Goal: Task Accomplishment & Management: Complete application form

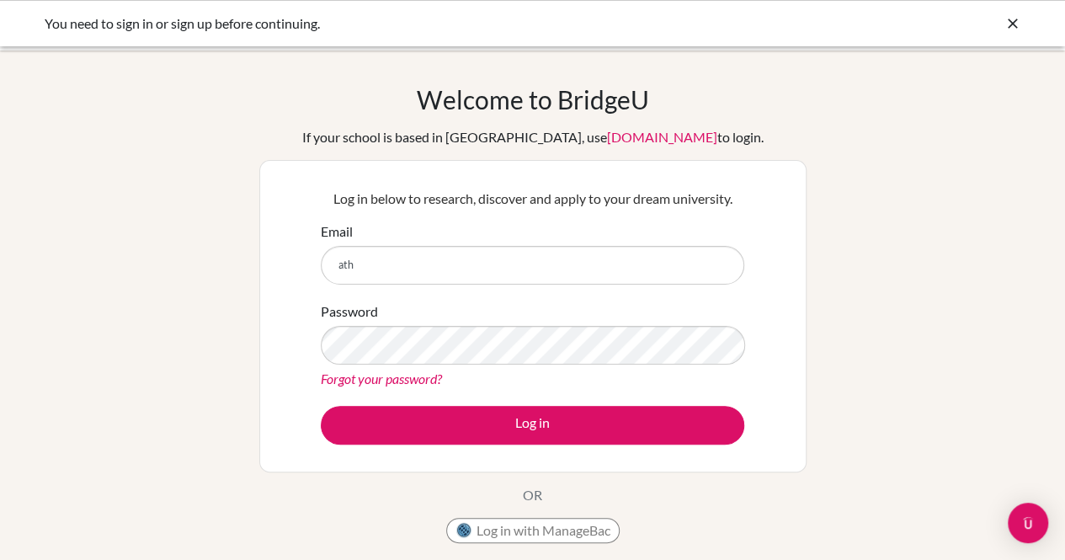
click at [503, 273] on input "ath" at bounding box center [532, 265] width 423 height 39
type input "[EMAIL_ADDRESS][DOMAIN_NAME]"
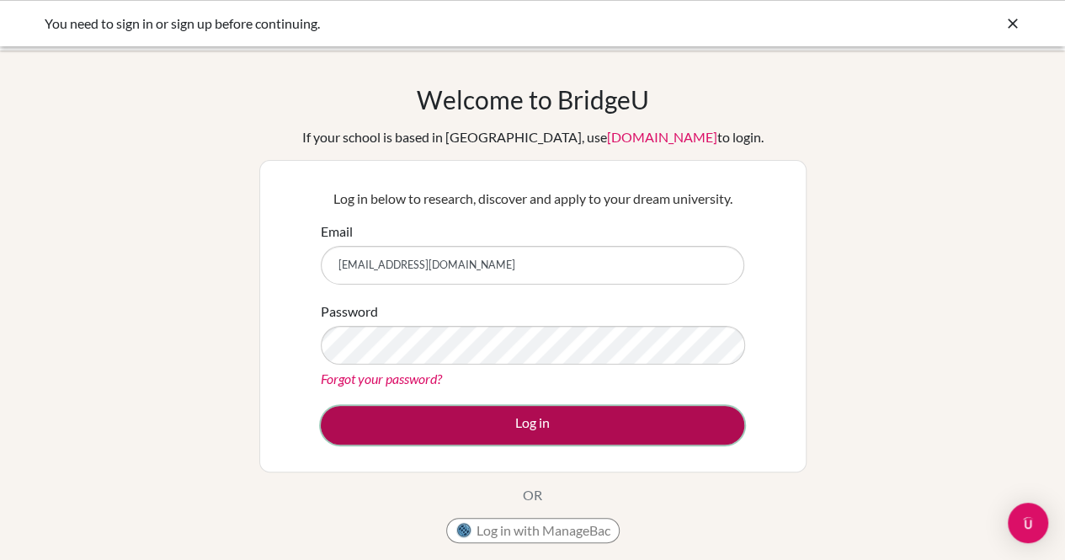
click at [555, 434] on button "Log in" at bounding box center [532, 425] width 423 height 39
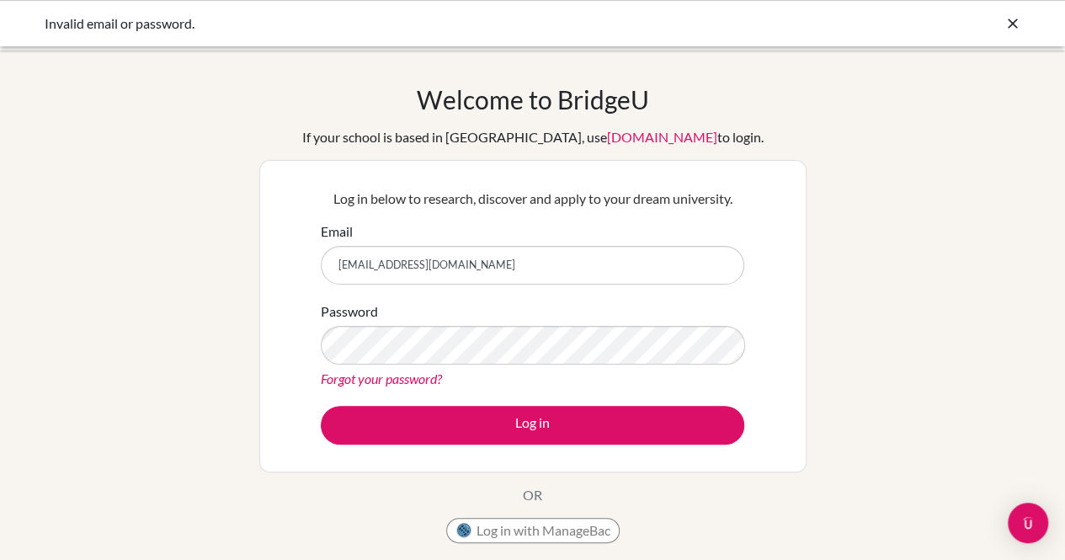
click at [512, 250] on input "[EMAIL_ADDRESS][DOMAIN_NAME]" at bounding box center [532, 265] width 423 height 39
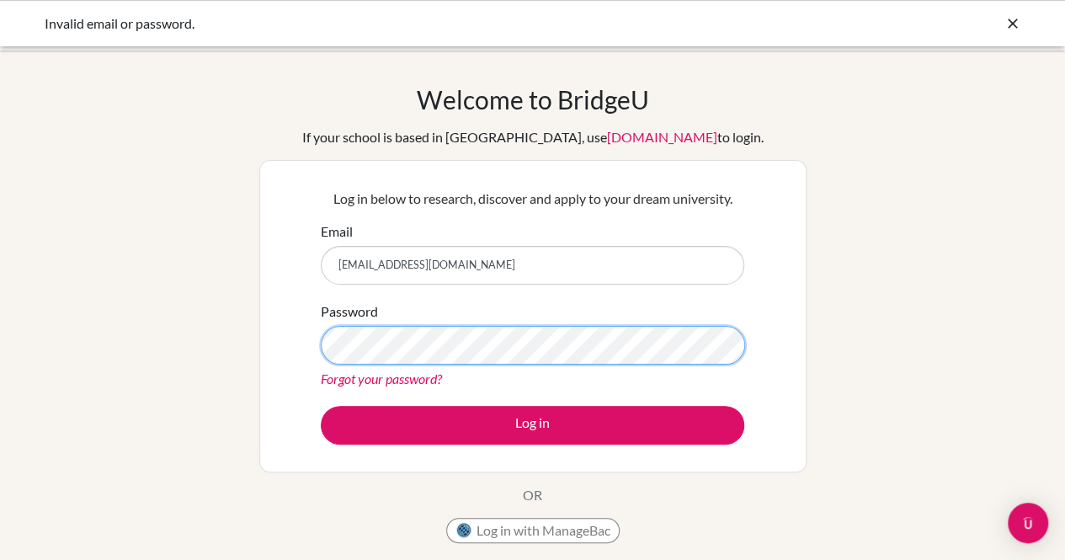
click at [321, 406] on button "Log in" at bounding box center [532, 425] width 423 height 39
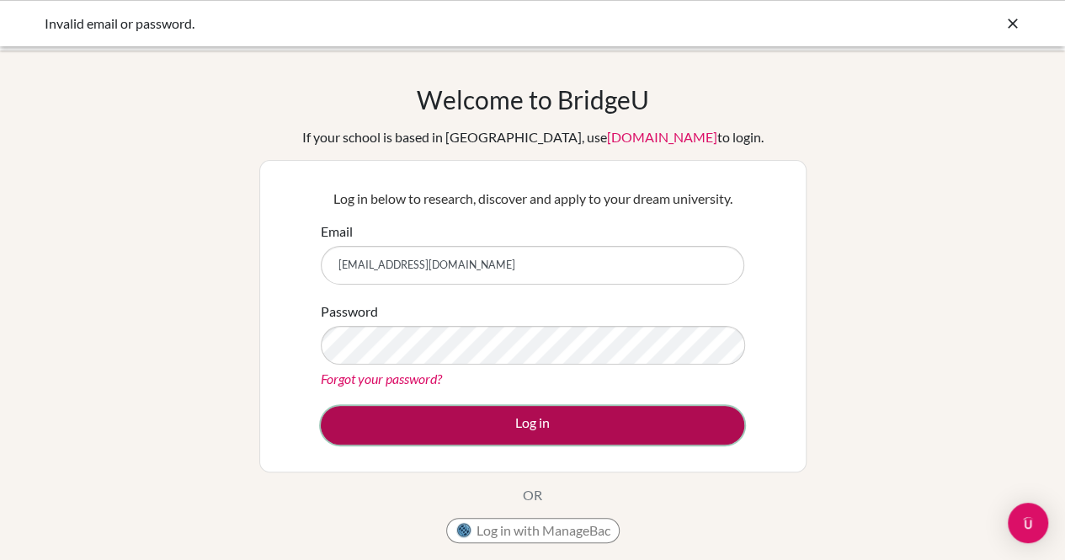
click at [551, 418] on button "Log in" at bounding box center [532, 425] width 423 height 39
